Goal: Transaction & Acquisition: Purchase product/service

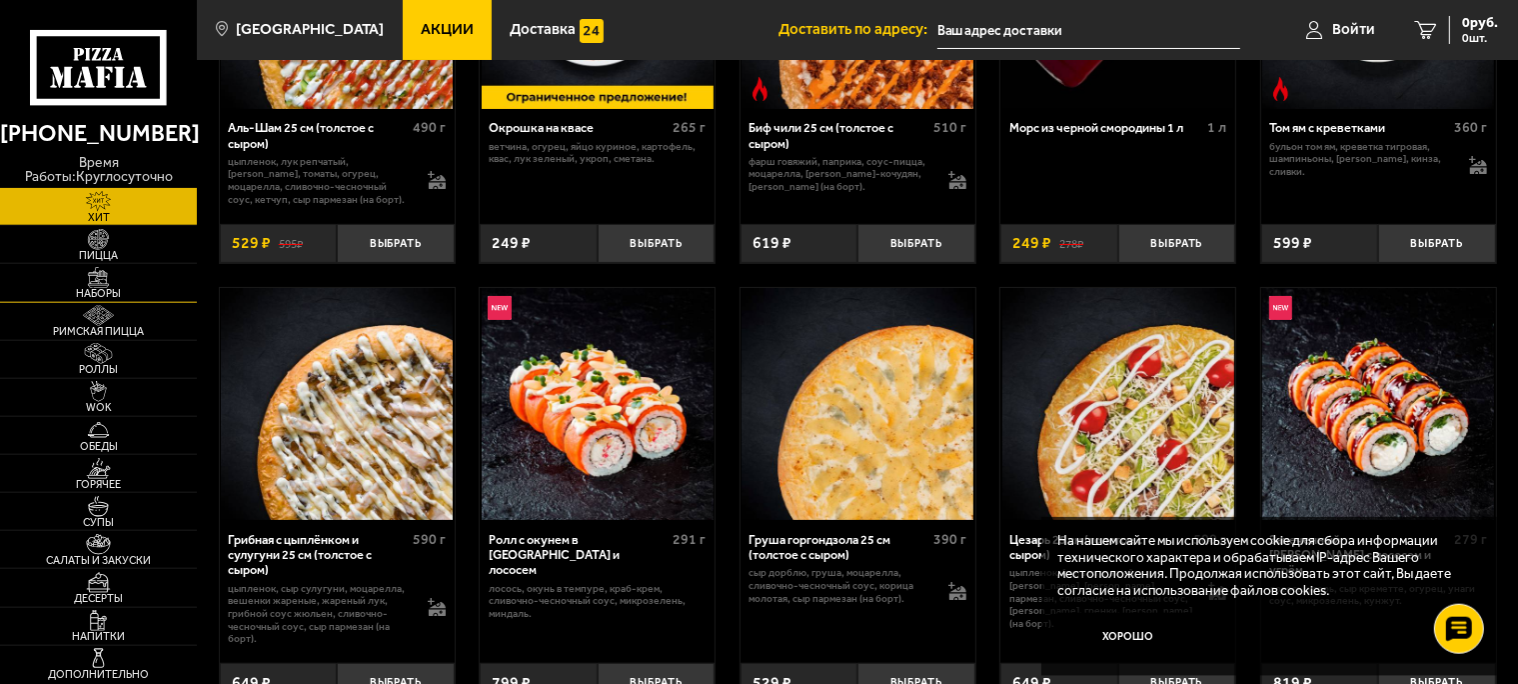
scroll to position [422, 0]
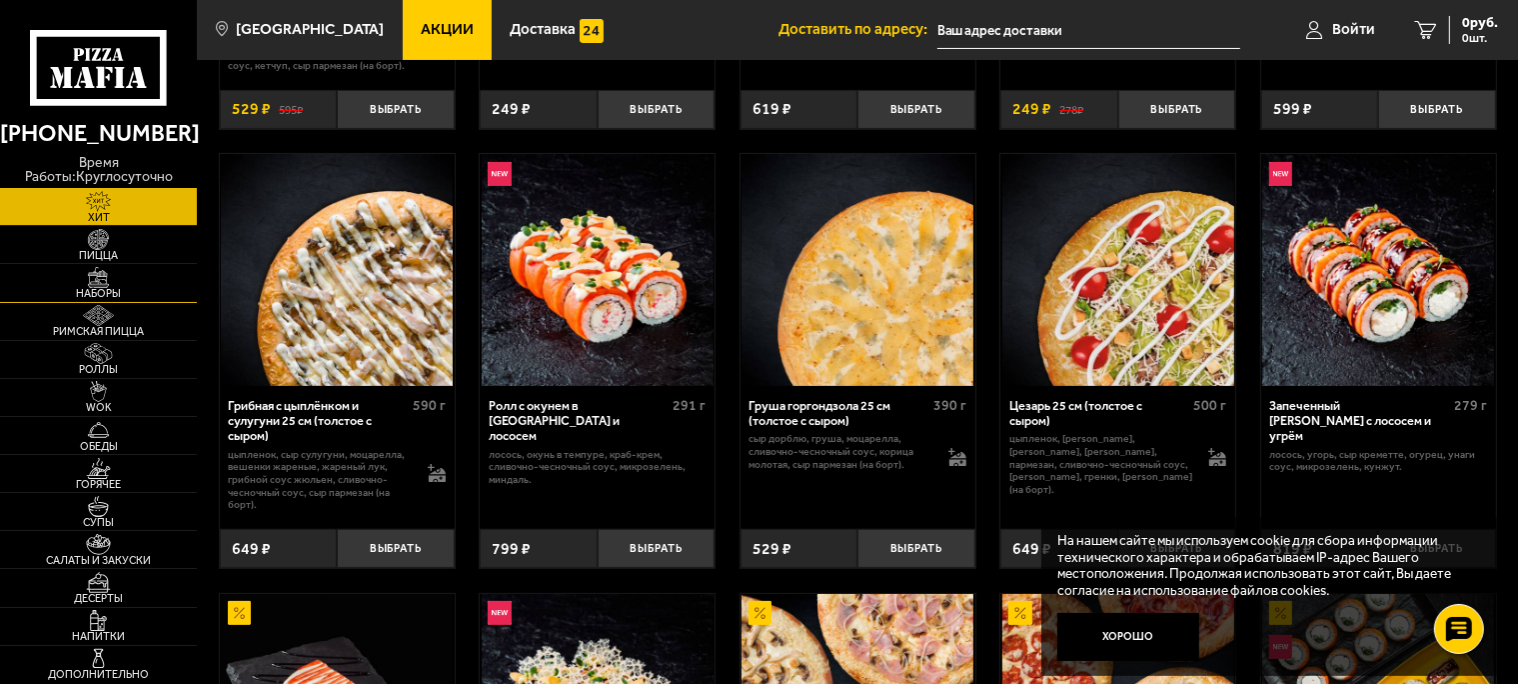
click at [99, 270] on img at bounding box center [98, 277] width 61 height 21
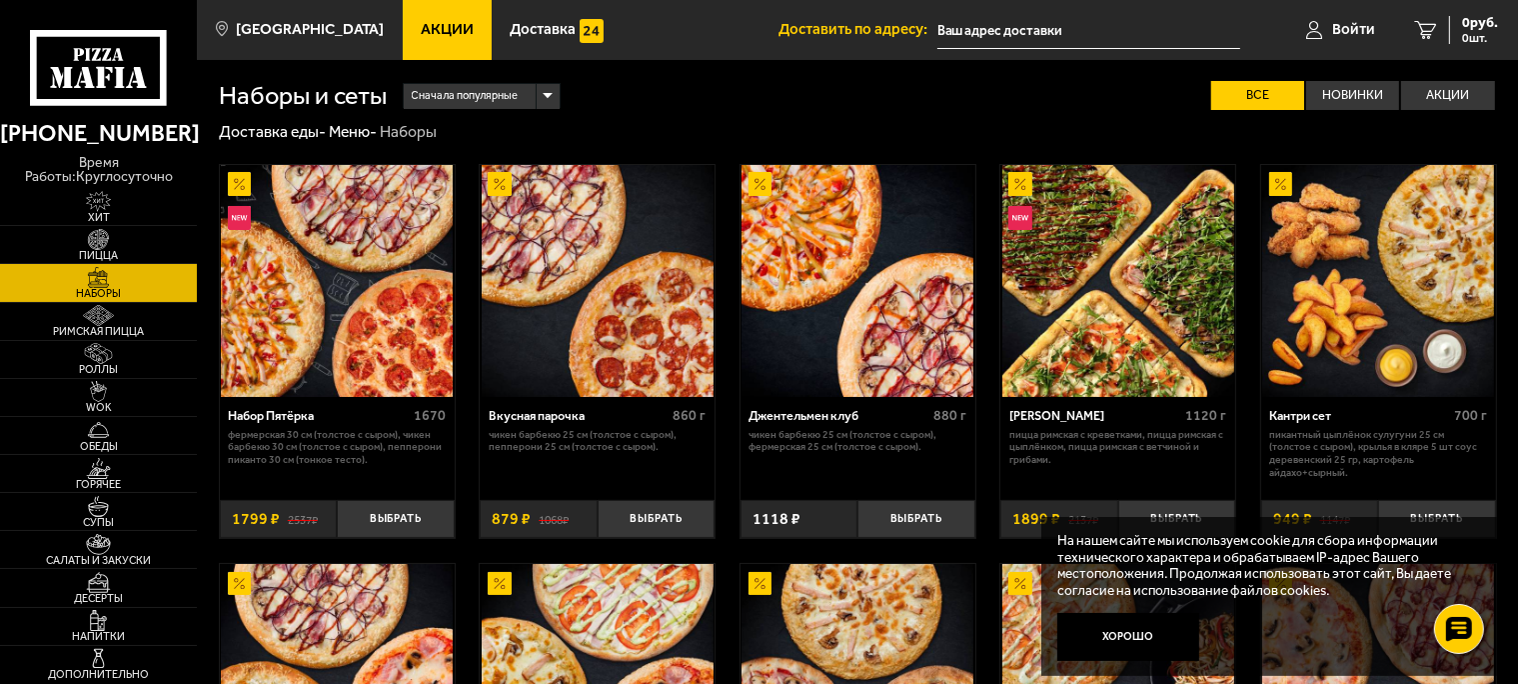
scroll to position [105, 0]
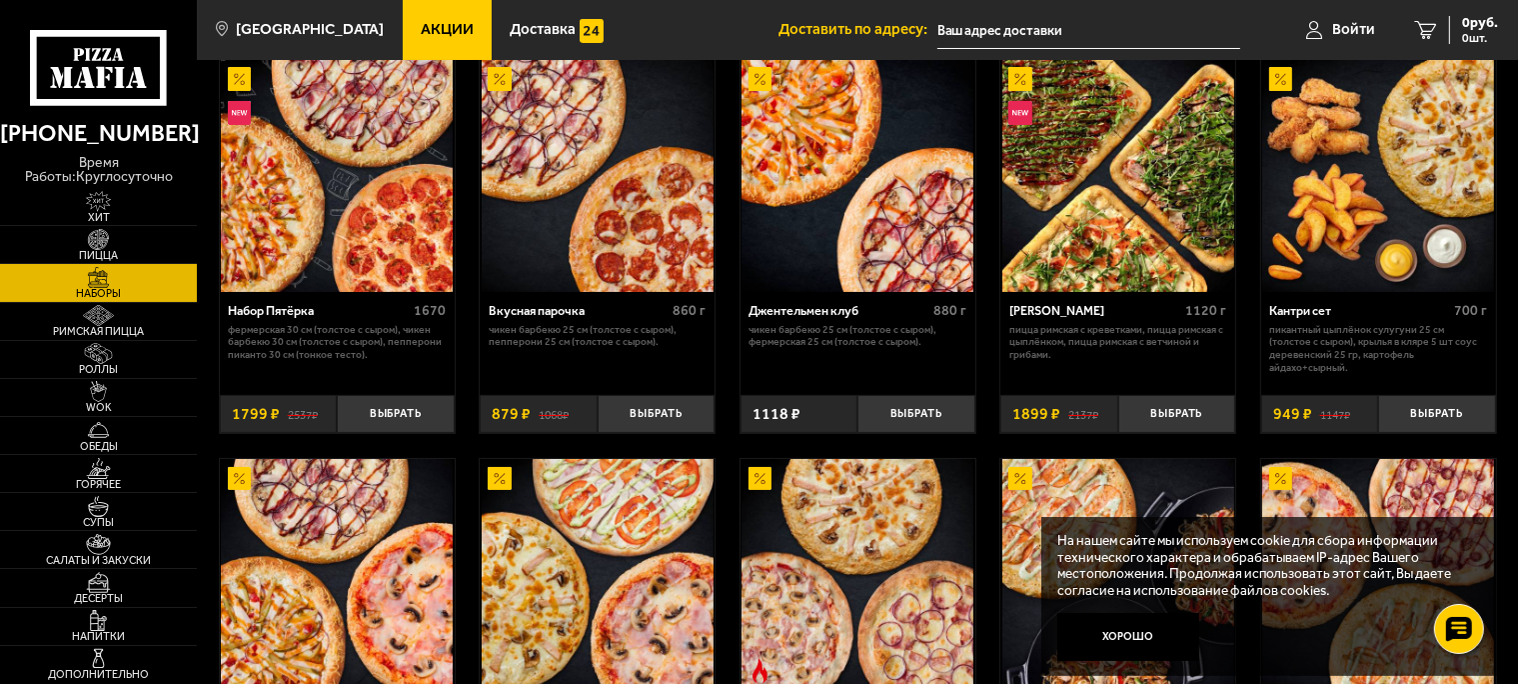
click at [1107, 232] on img at bounding box center [1118, 176] width 232 height 232
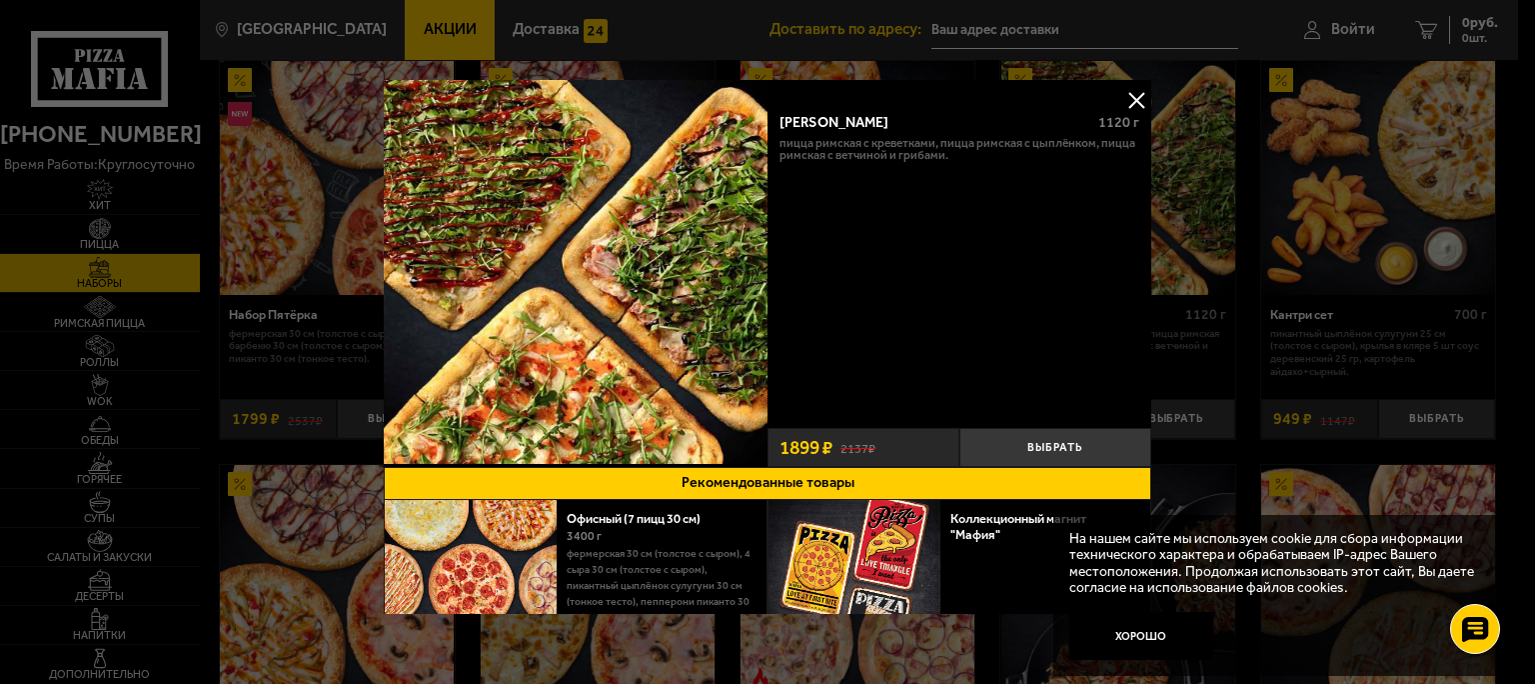
click at [1121, 102] on button at bounding box center [1136, 100] width 30 height 30
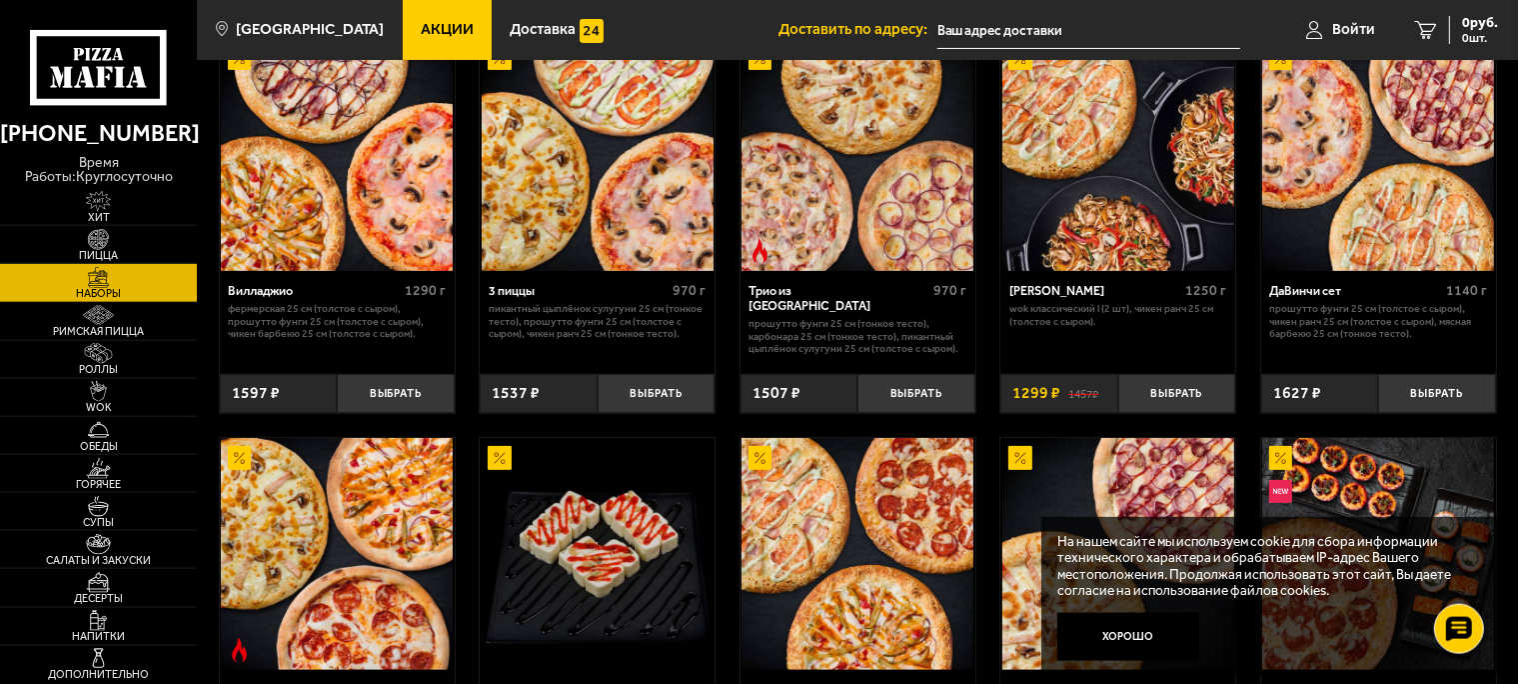
scroll to position [528, 0]
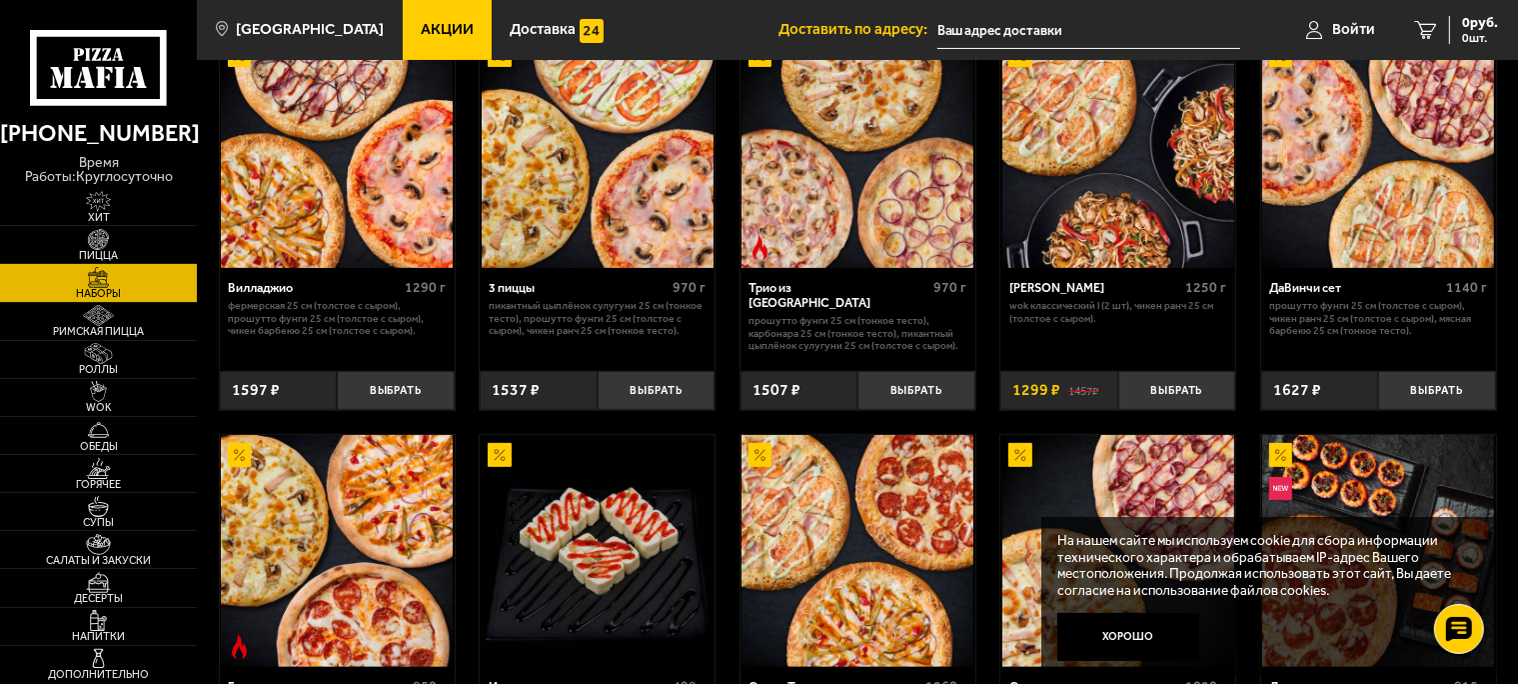
click at [1140, 180] on img at bounding box center [1118, 152] width 232 height 232
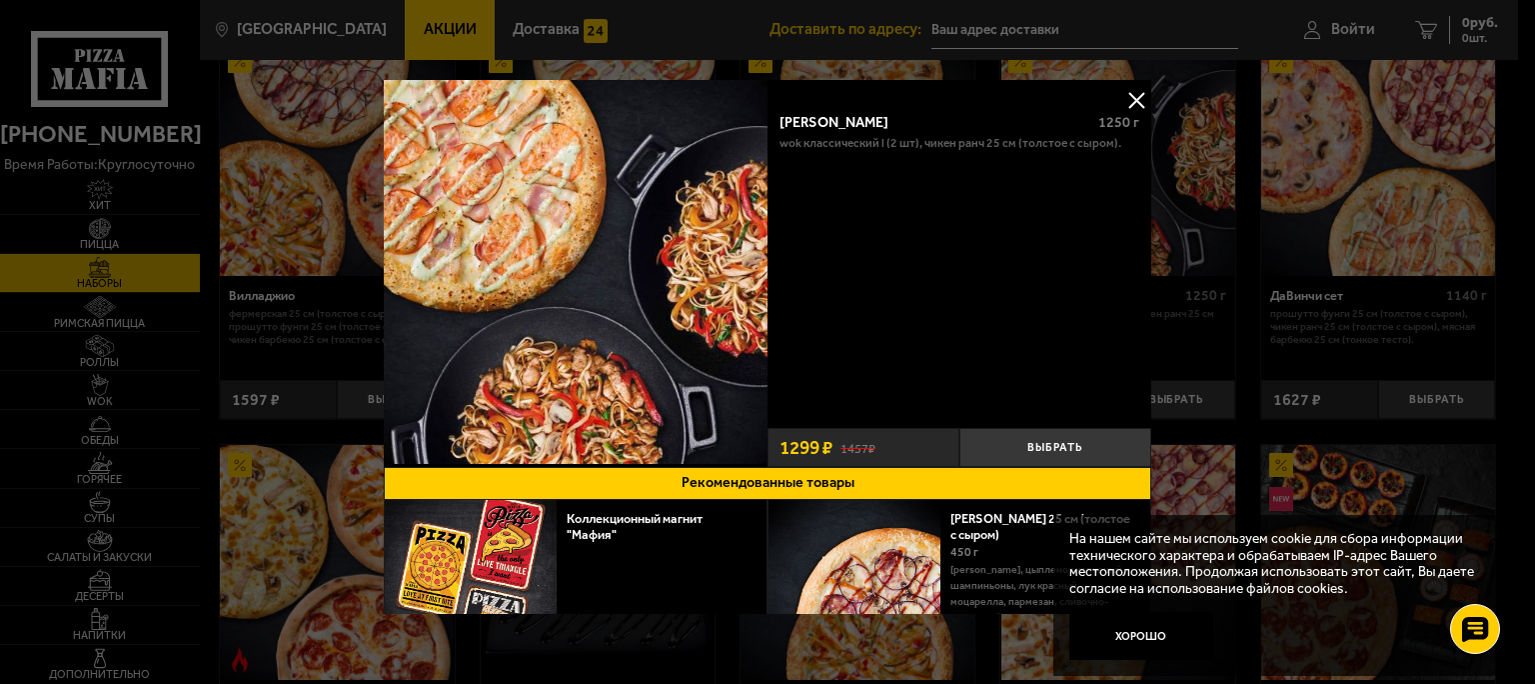
click at [1122, 94] on button at bounding box center [1136, 100] width 30 height 30
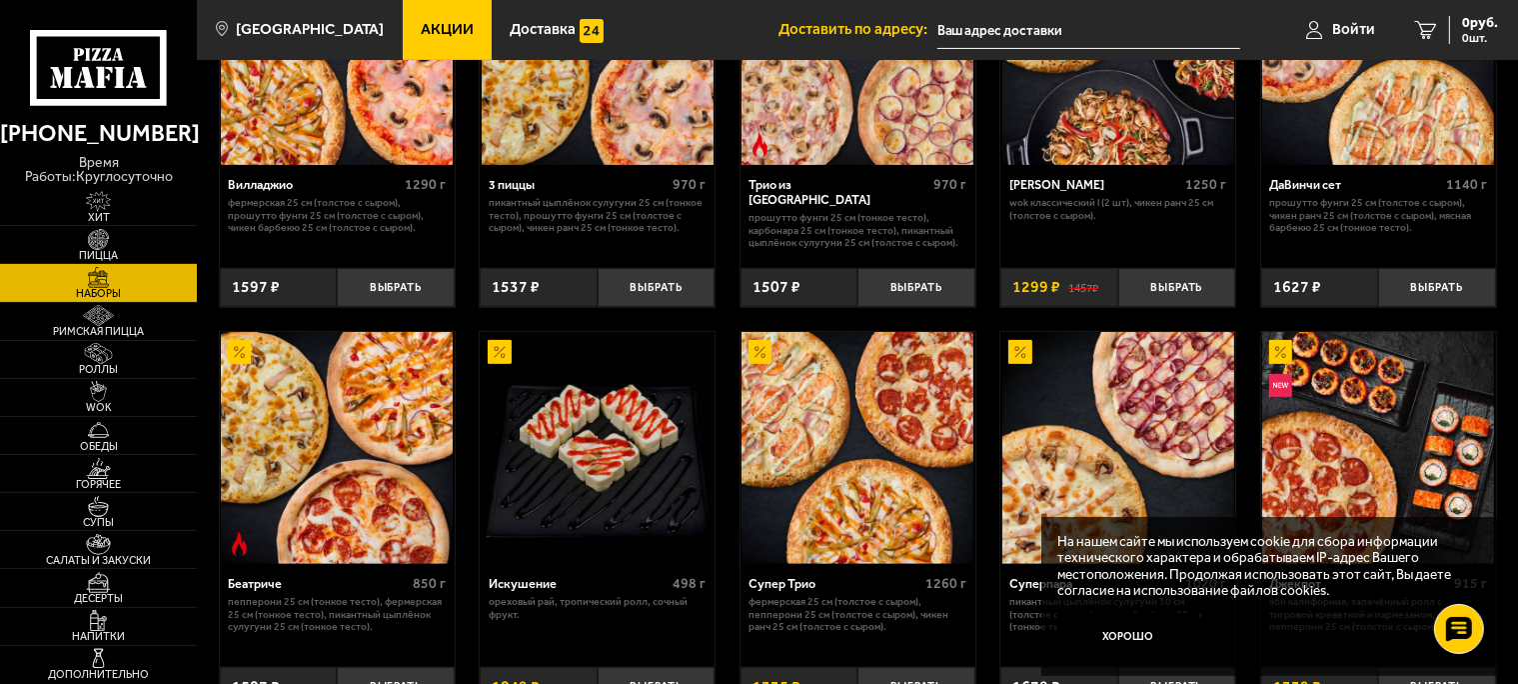
scroll to position [633, 0]
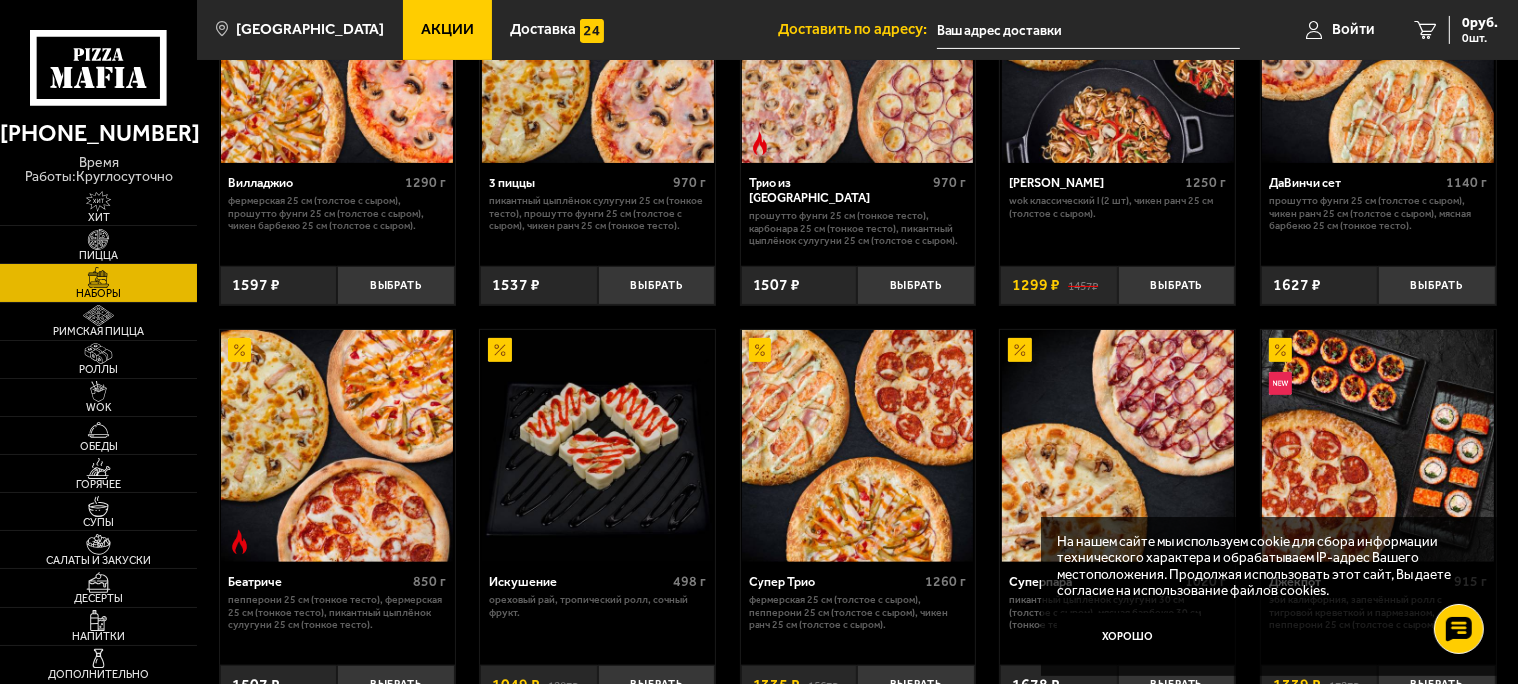
click at [1383, 112] on img at bounding box center [1378, 47] width 232 height 232
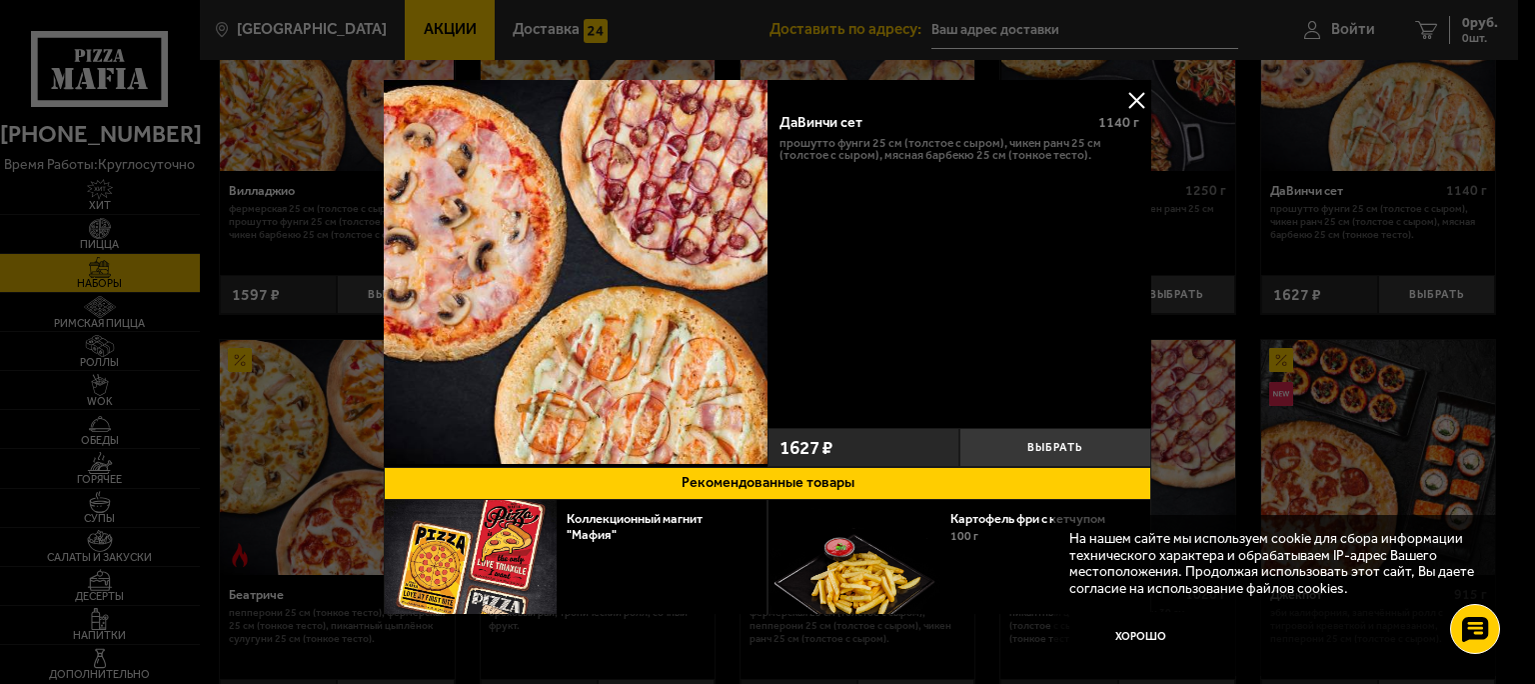
click at [1121, 94] on button at bounding box center [1136, 100] width 30 height 30
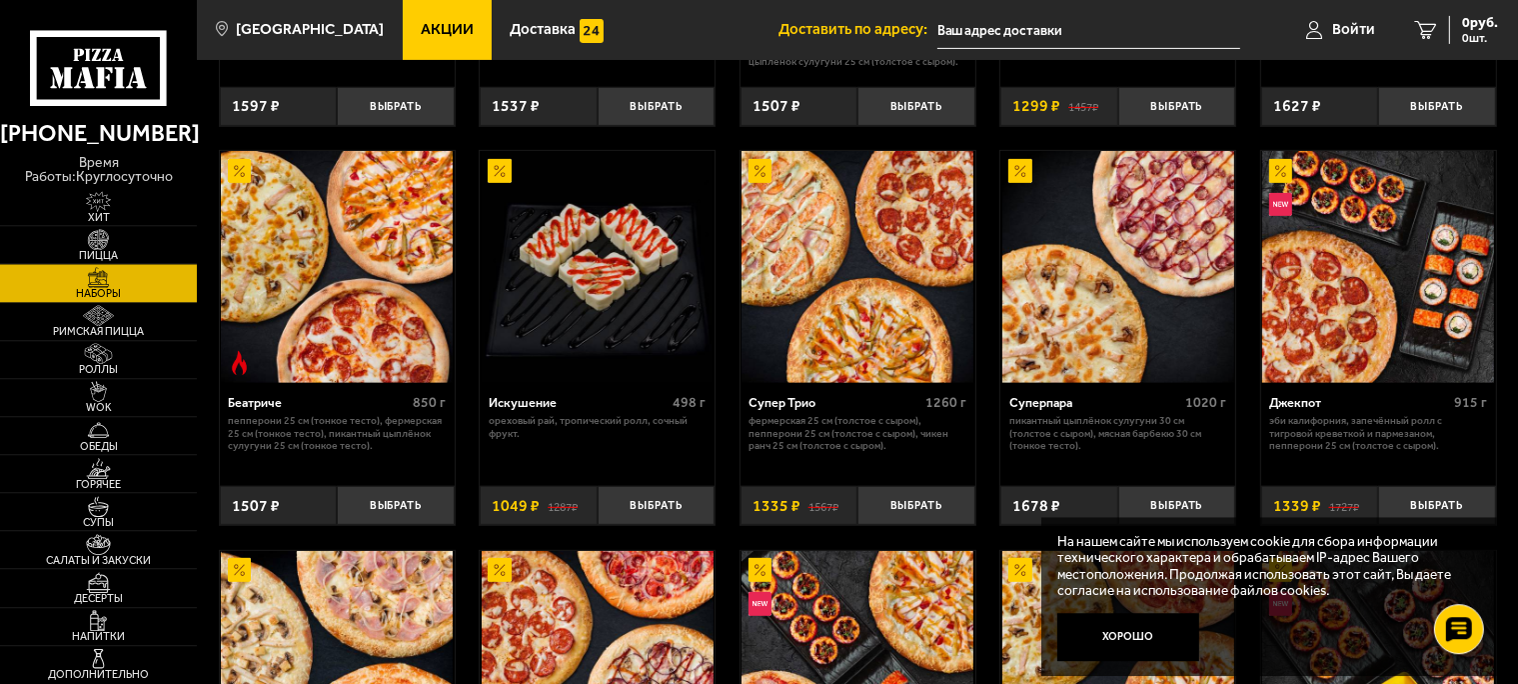
scroll to position [843, 0]
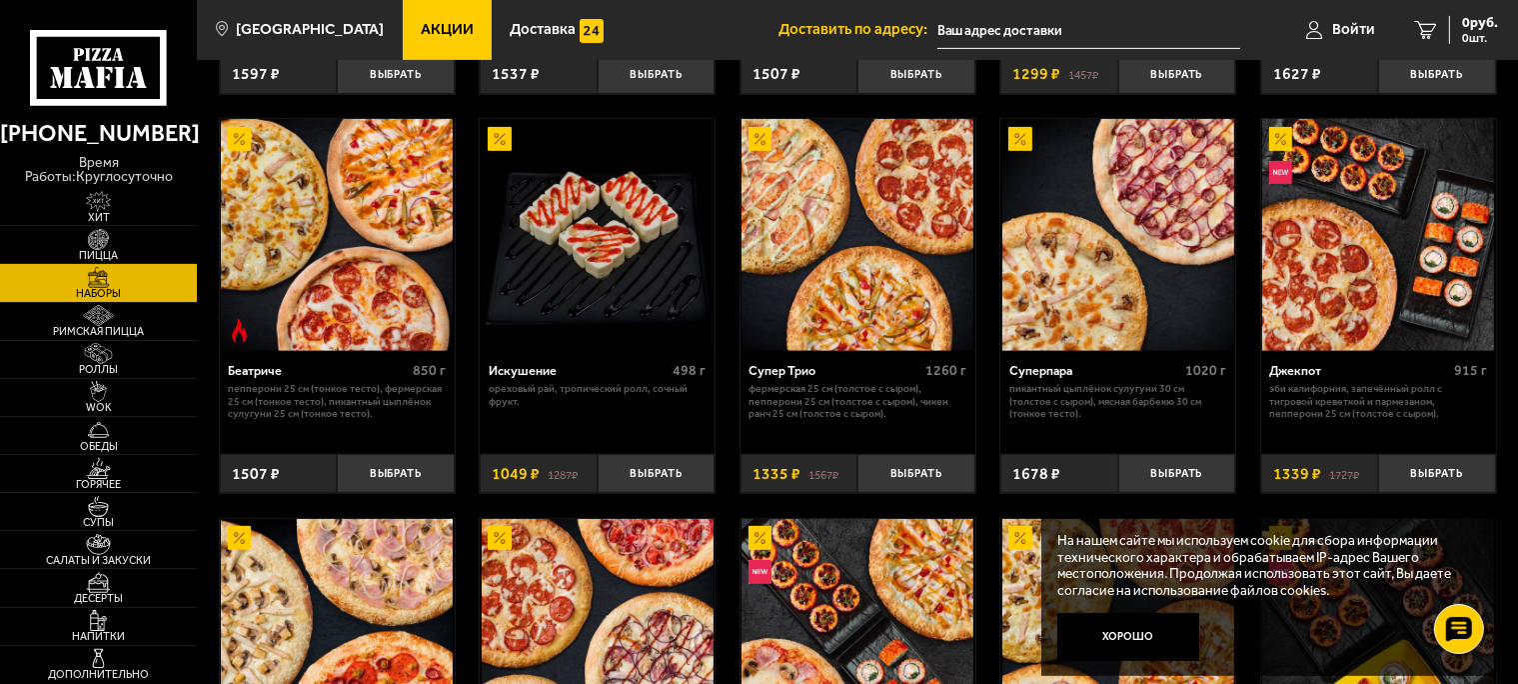
click at [886, 256] on img at bounding box center [857, 235] width 232 height 232
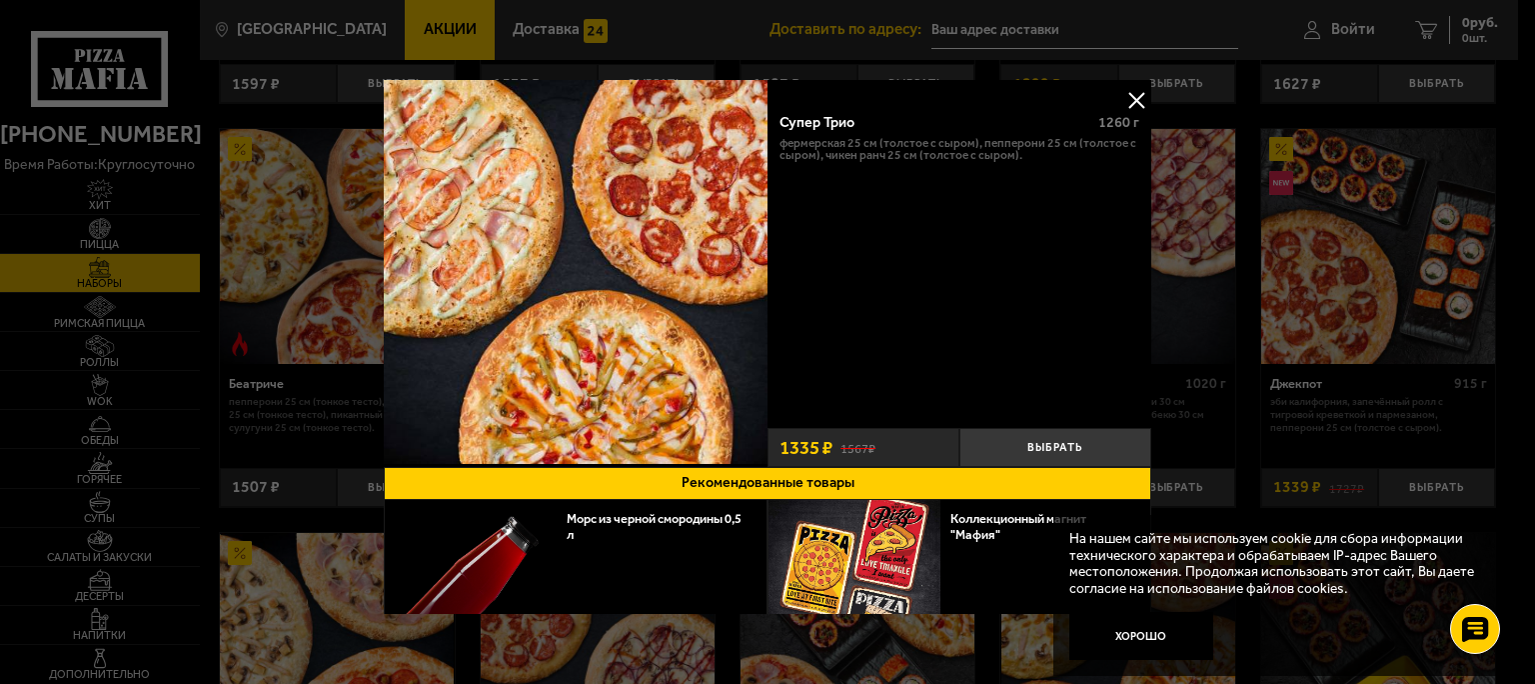
click at [1121, 94] on button at bounding box center [1136, 100] width 30 height 30
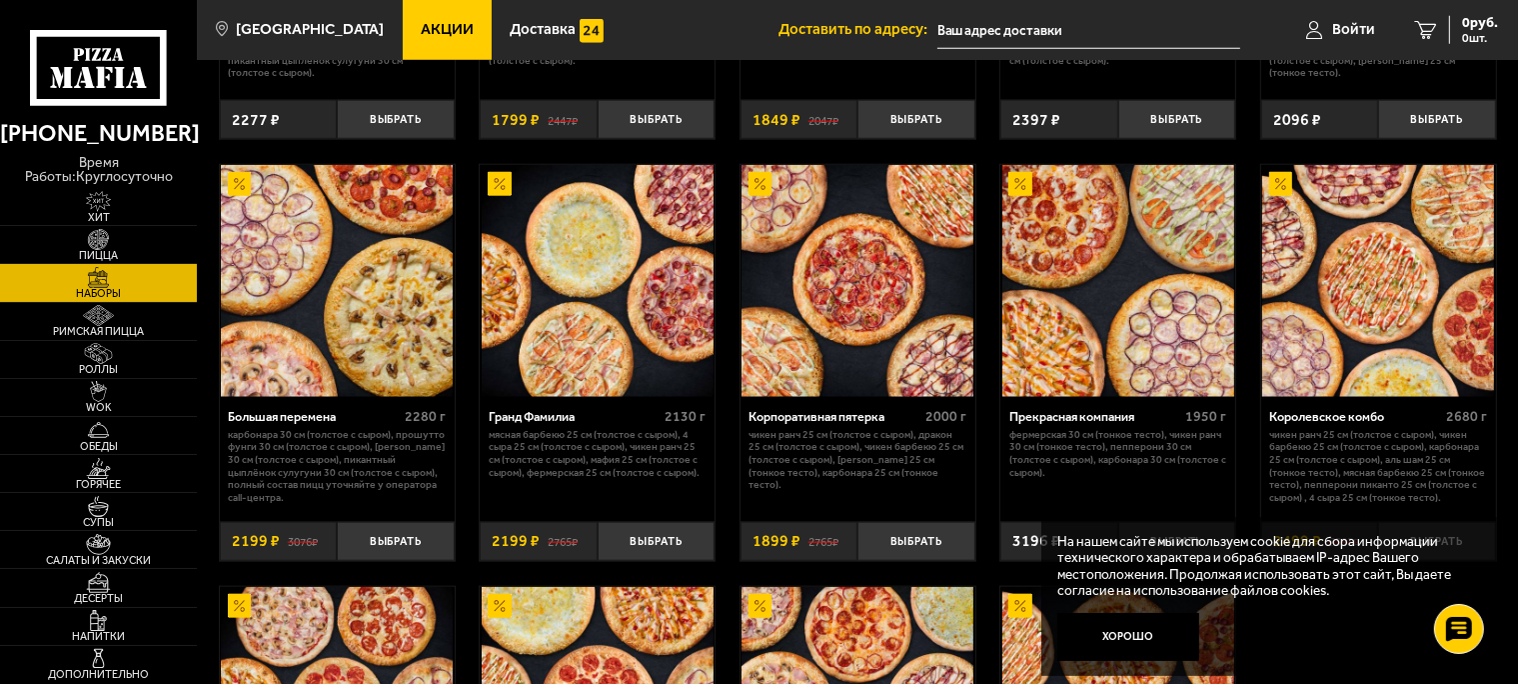
scroll to position [2110, 0]
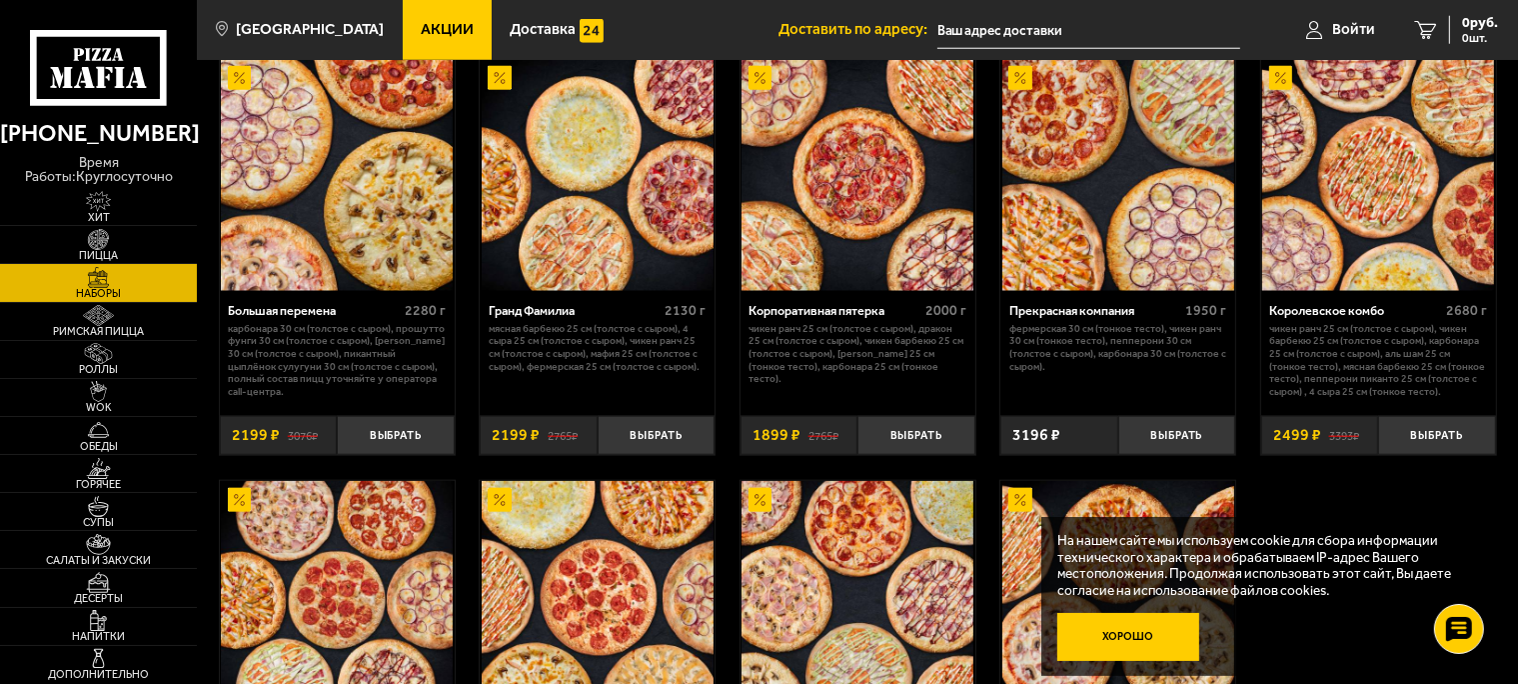
click at [1162, 638] on button "Хорошо" at bounding box center [1128, 636] width 142 height 47
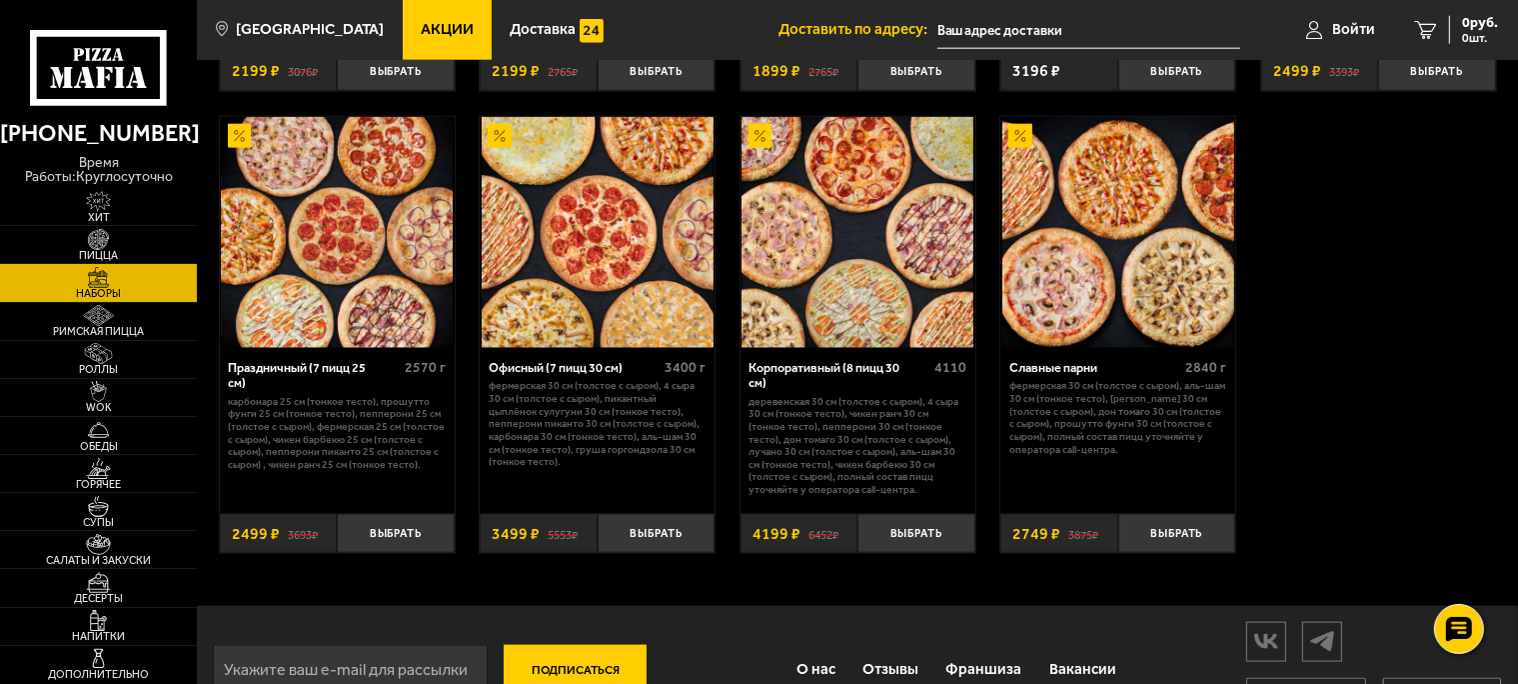
scroll to position [2158, 0]
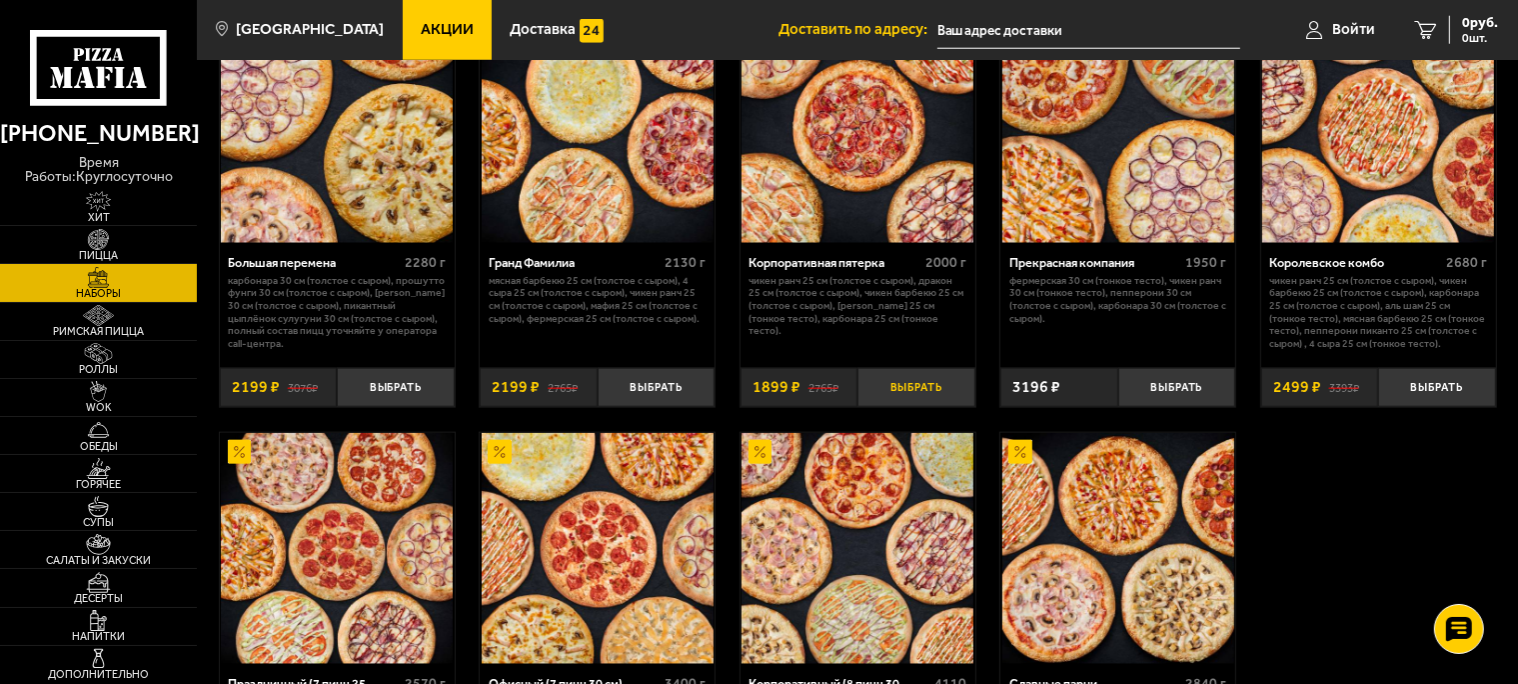
click at [903, 407] on button "Выбрать" at bounding box center [915, 387] width 117 height 39
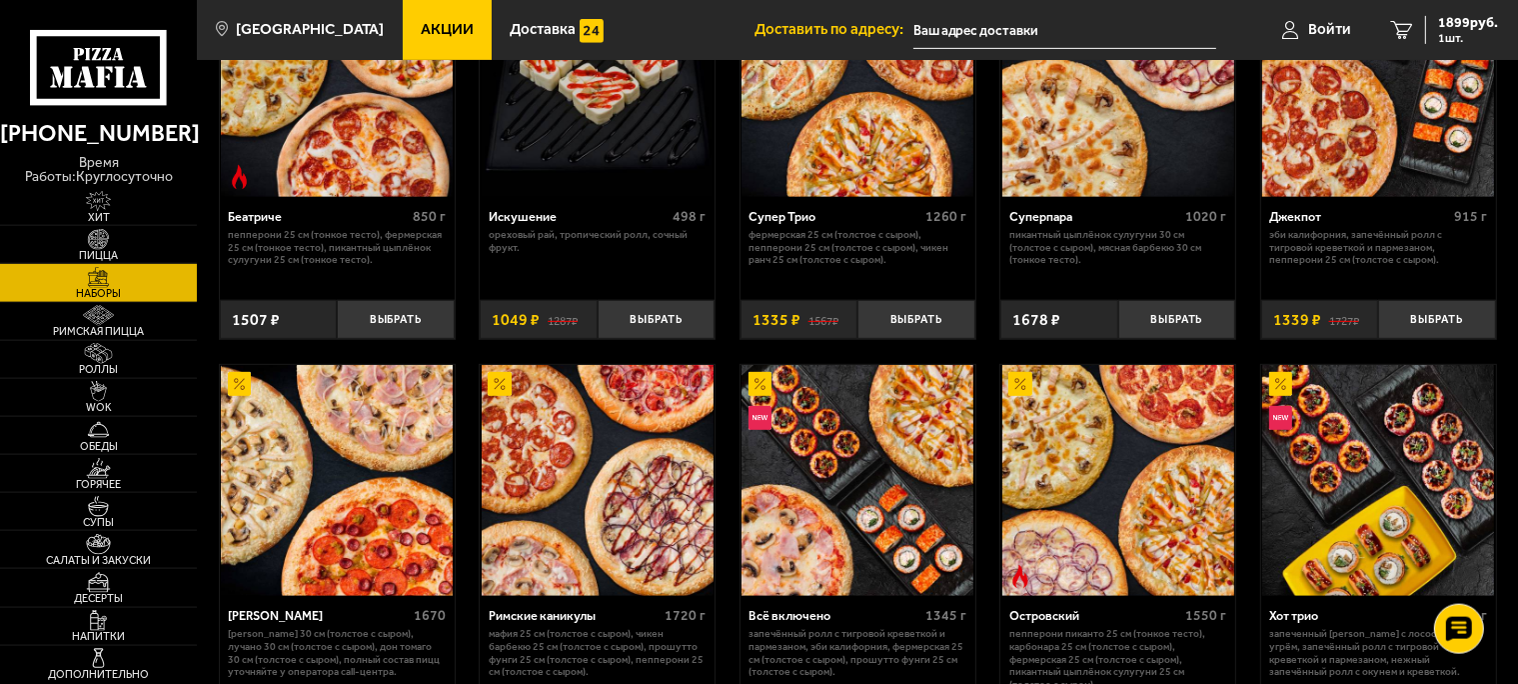
scroll to position [1208, 0]
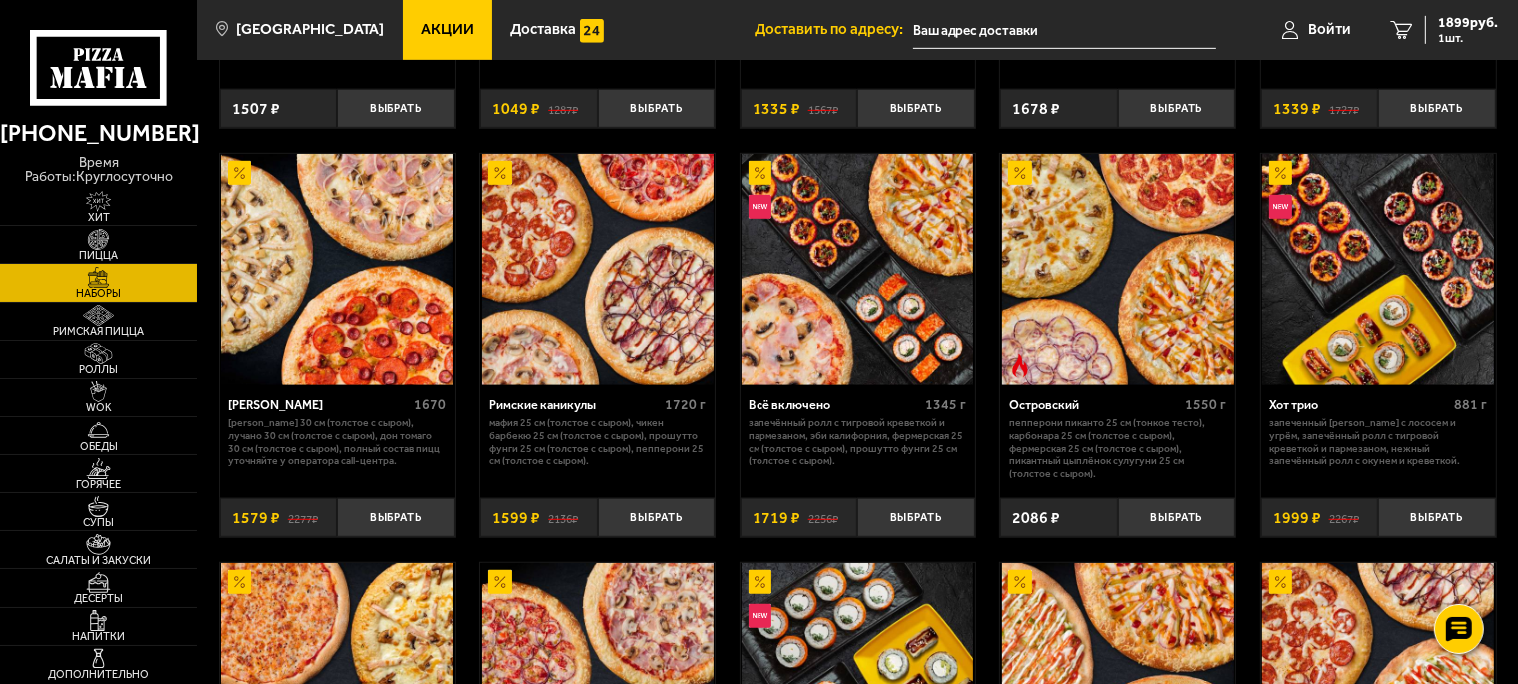
click at [612, 340] on img at bounding box center [598, 270] width 232 height 232
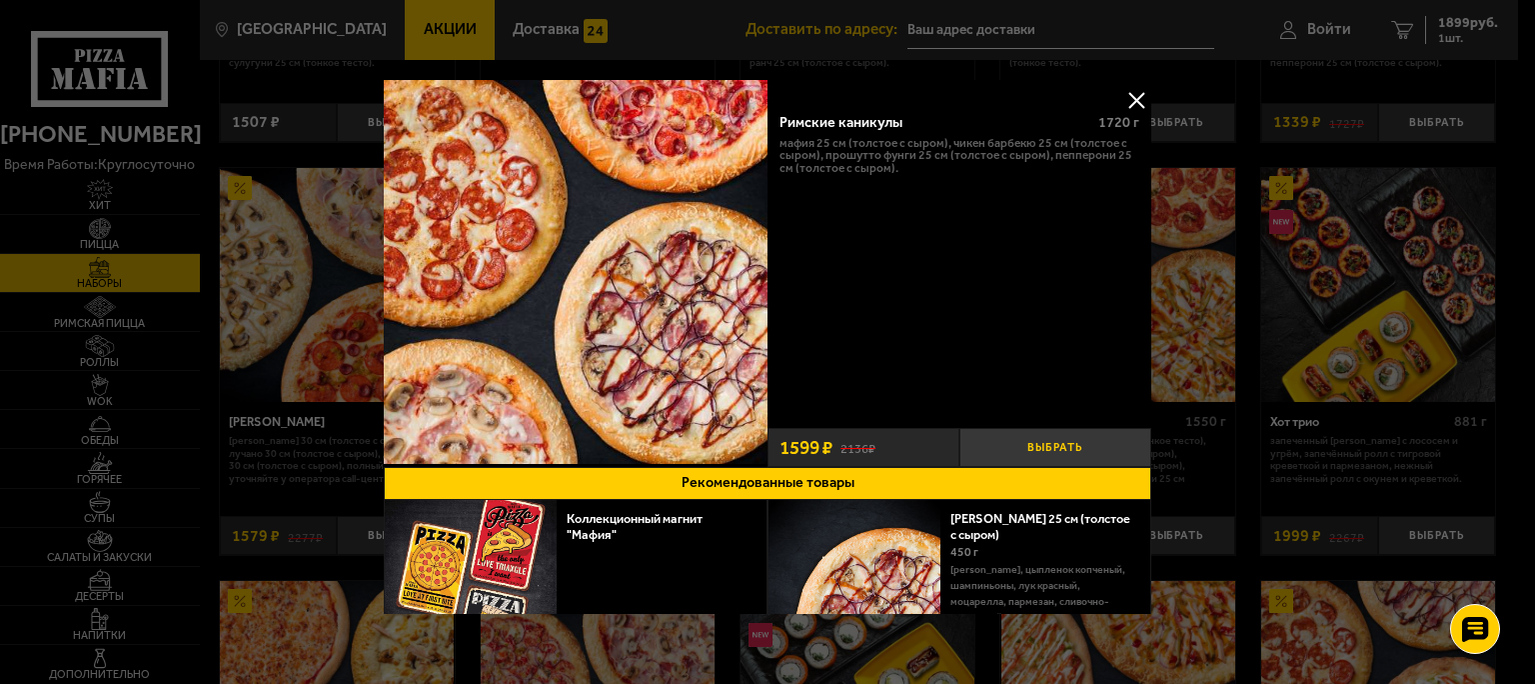
click at [1017, 439] on button "Выбрать" at bounding box center [1055, 447] width 192 height 39
click at [1121, 101] on button at bounding box center [1136, 100] width 30 height 30
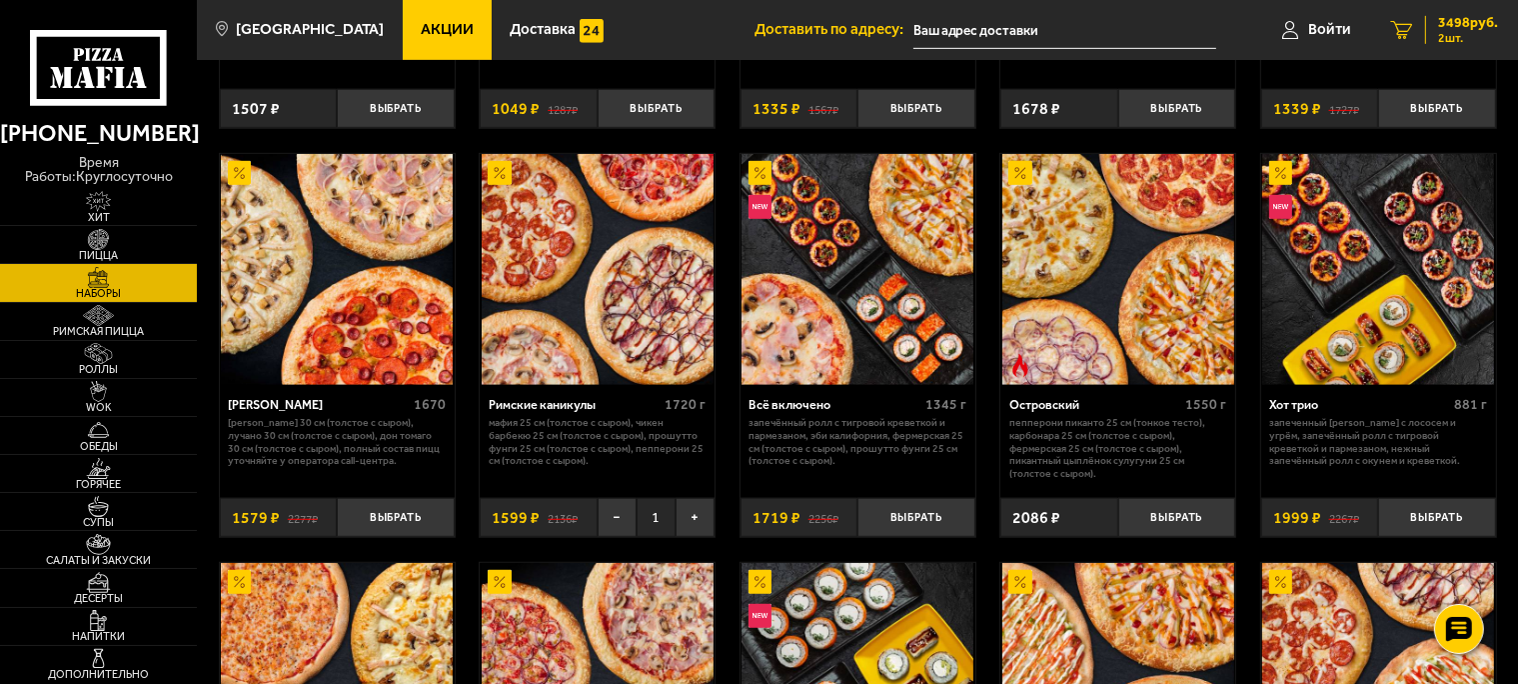
click at [1405, 41] on link "2 3498 руб. 2 шт." at bounding box center [1444, 30] width 147 height 60
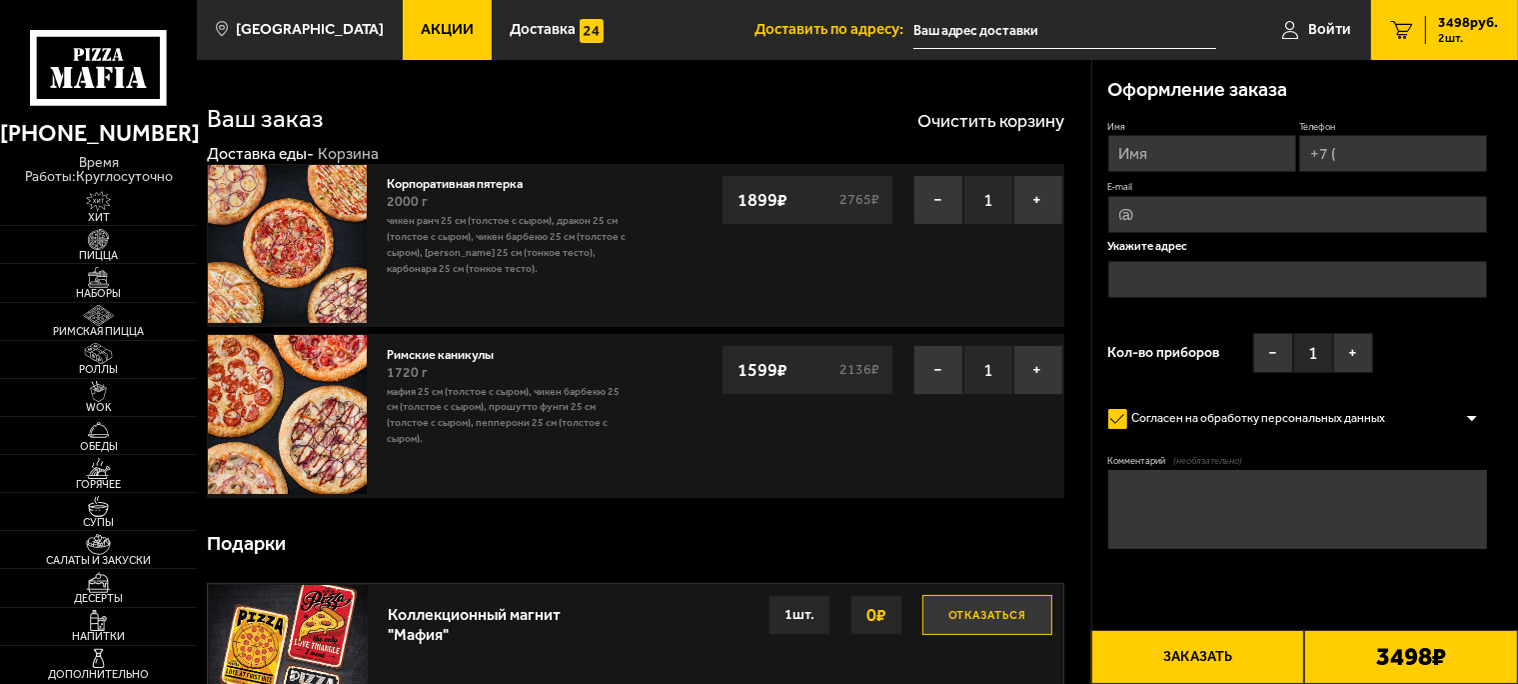
click at [314, 235] on img at bounding box center [287, 244] width 158 height 158
